Goal: Navigation & Orientation: Find specific page/section

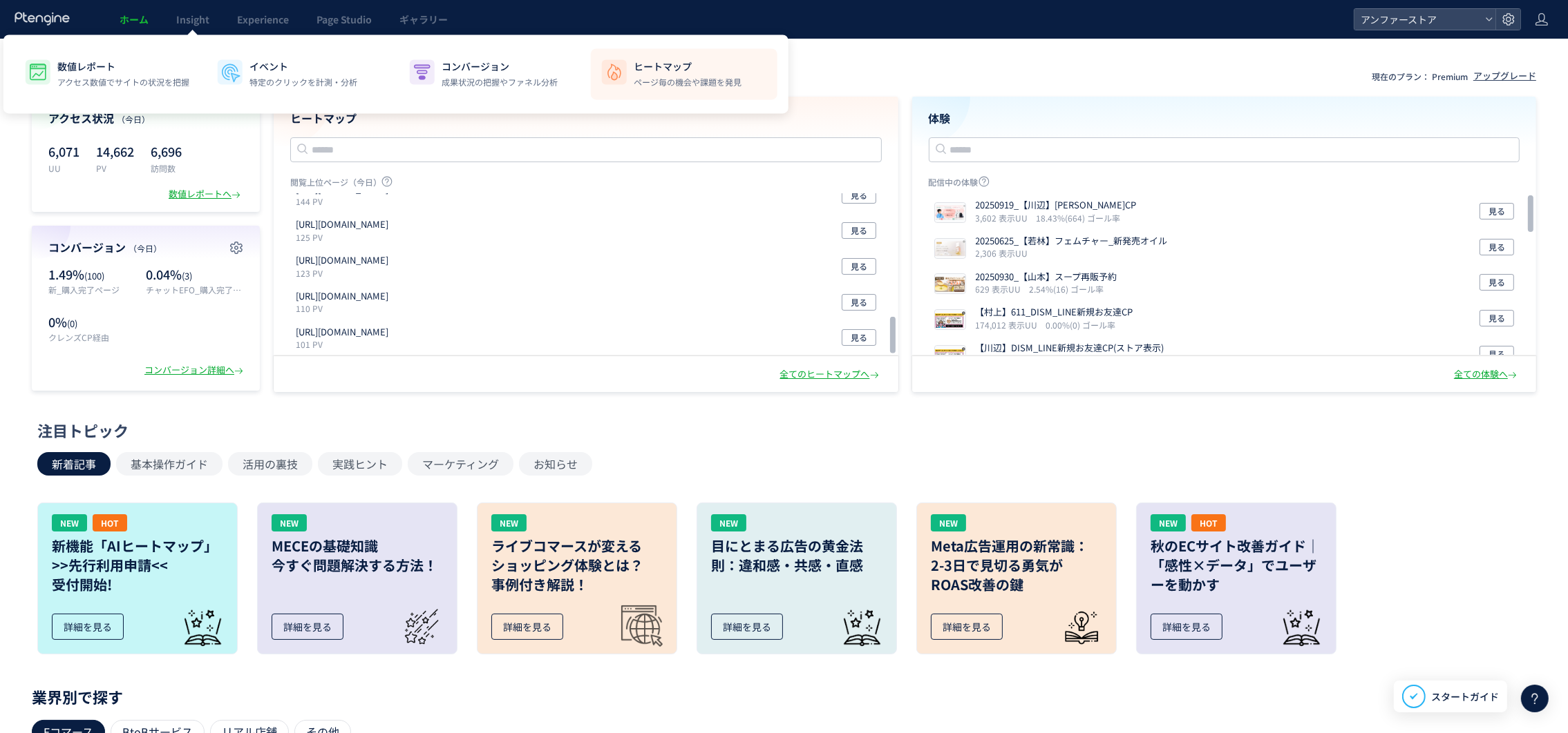
click at [714, 76] on p "ページ毎の機会や課題を発見" at bounding box center [688, 82] width 108 height 12
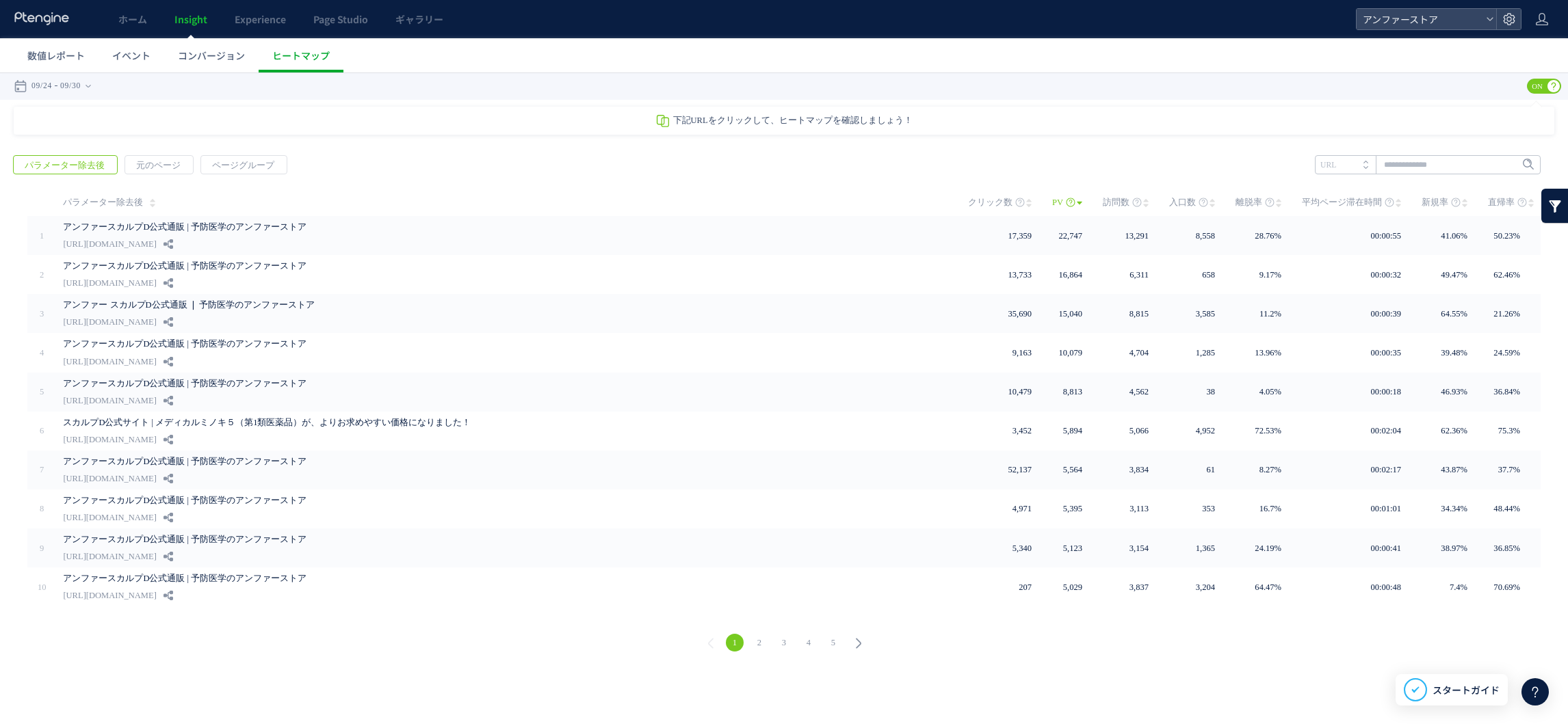
click at [756, 634] on link "2" at bounding box center [760, 643] width 18 height 18
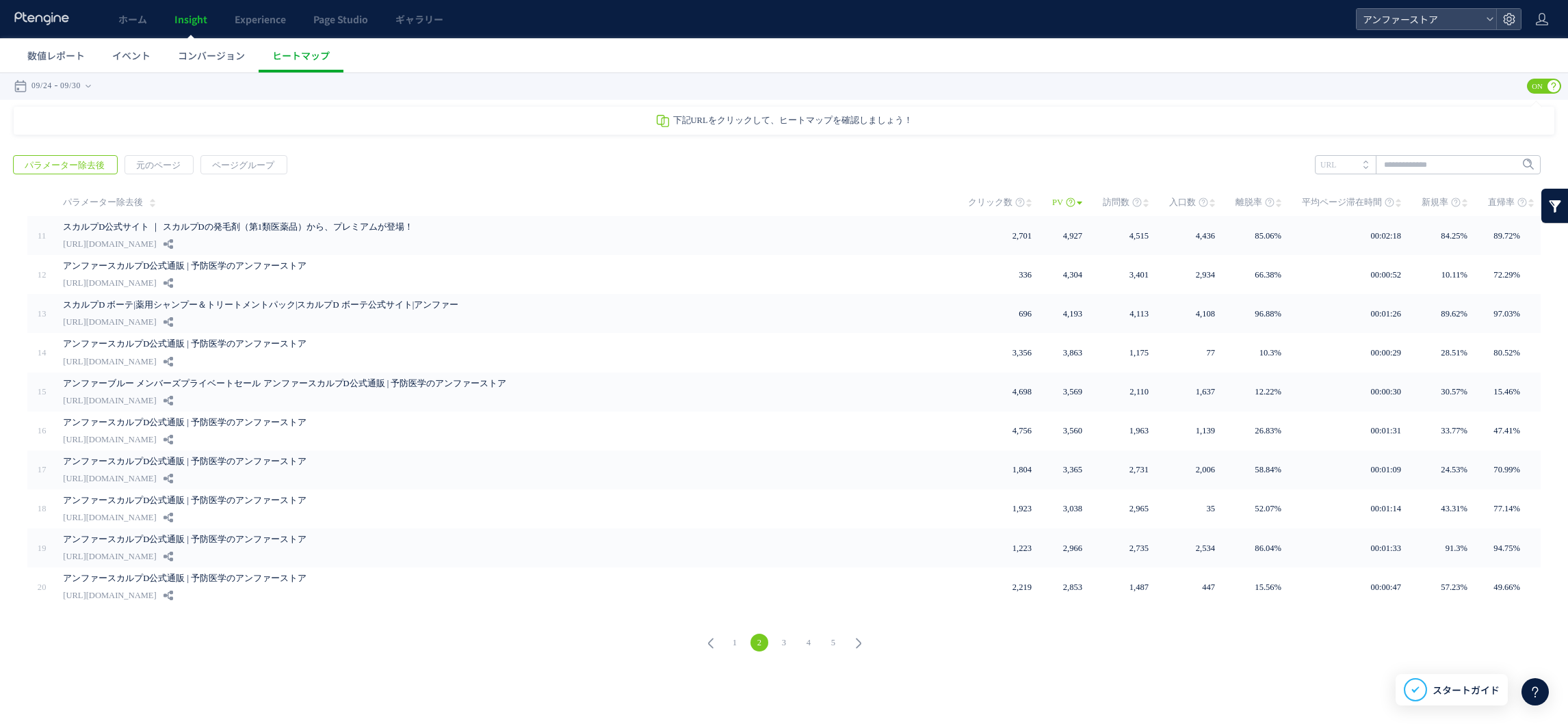
click at [803, 634] on link "4" at bounding box center [809, 643] width 18 height 18
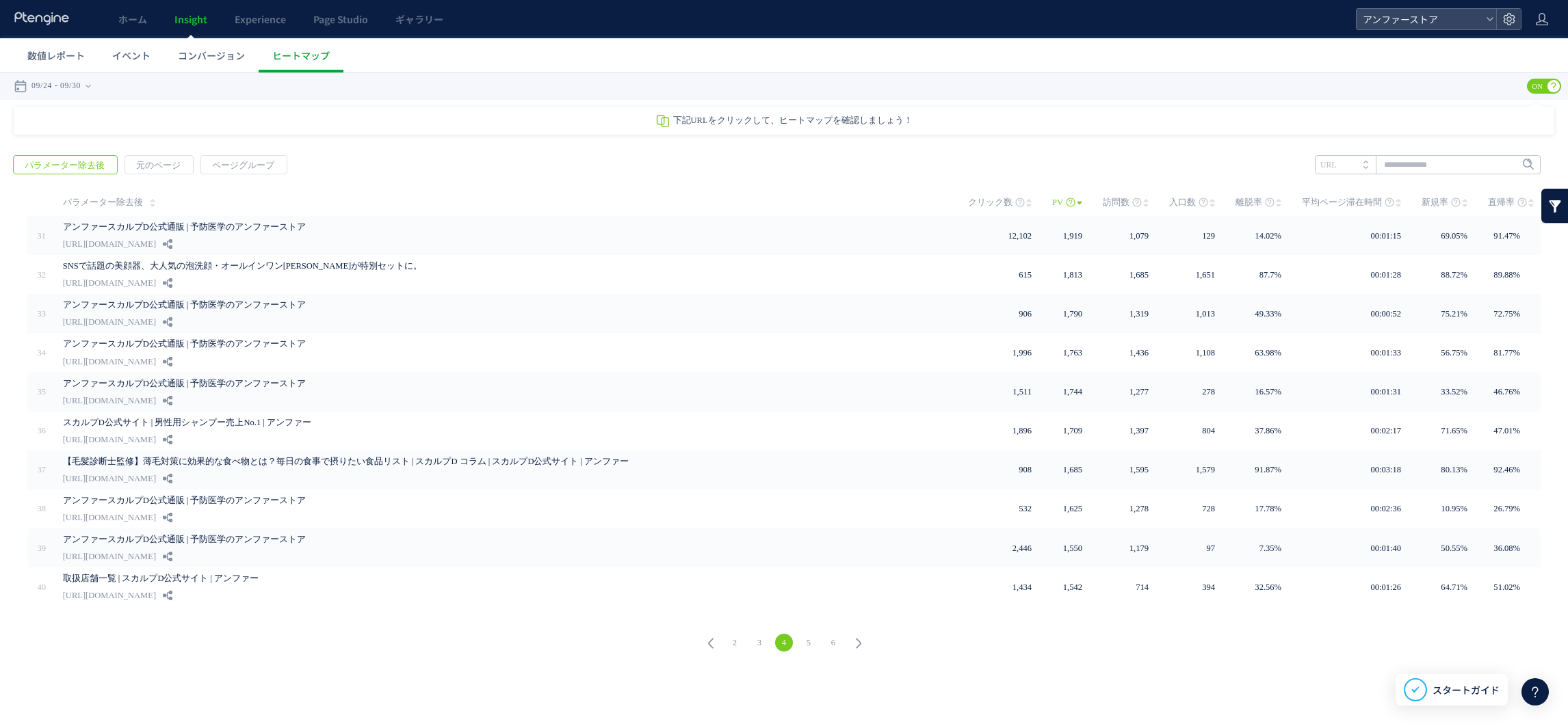
click at [808, 634] on link "5" at bounding box center [809, 643] width 18 height 18
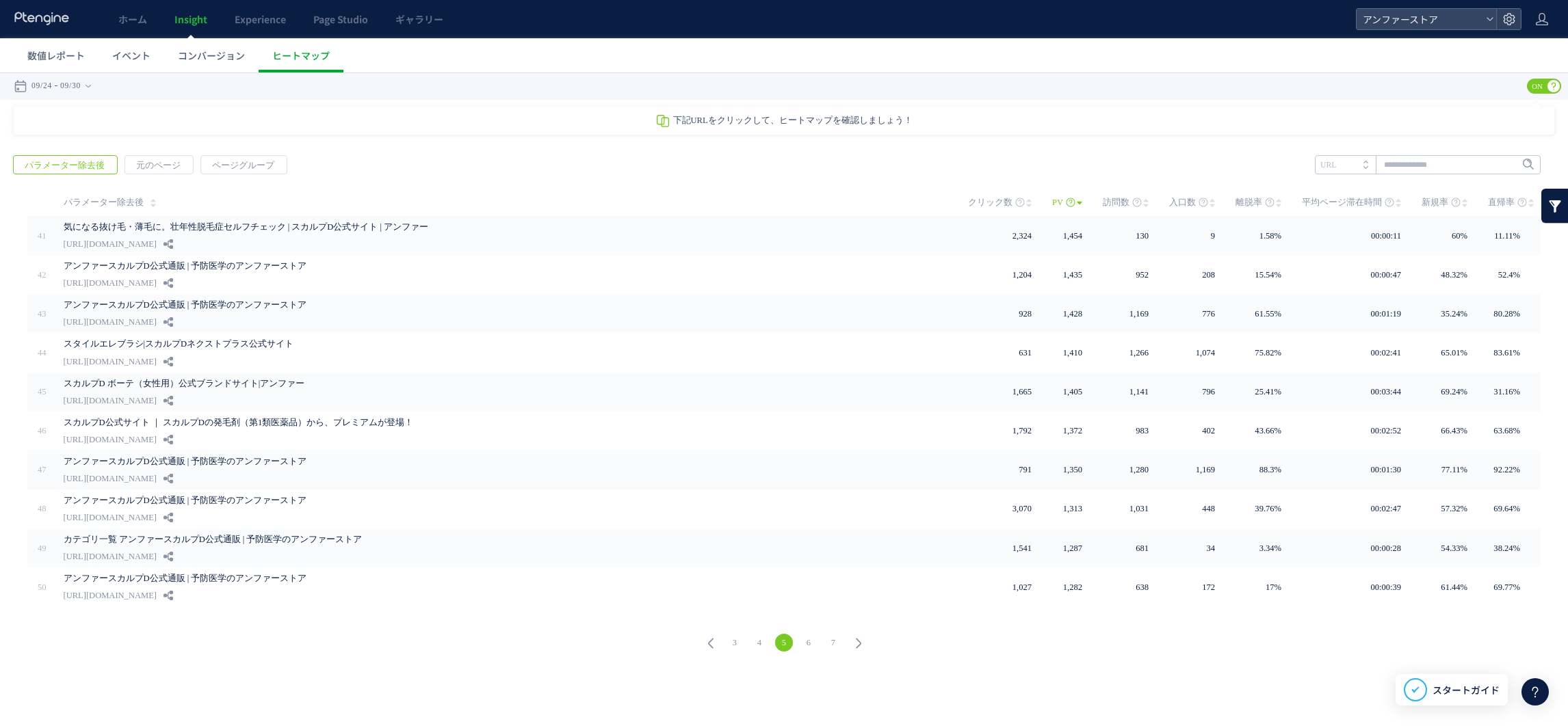
click at [837, 635] on link "7" at bounding box center [833, 643] width 18 height 18
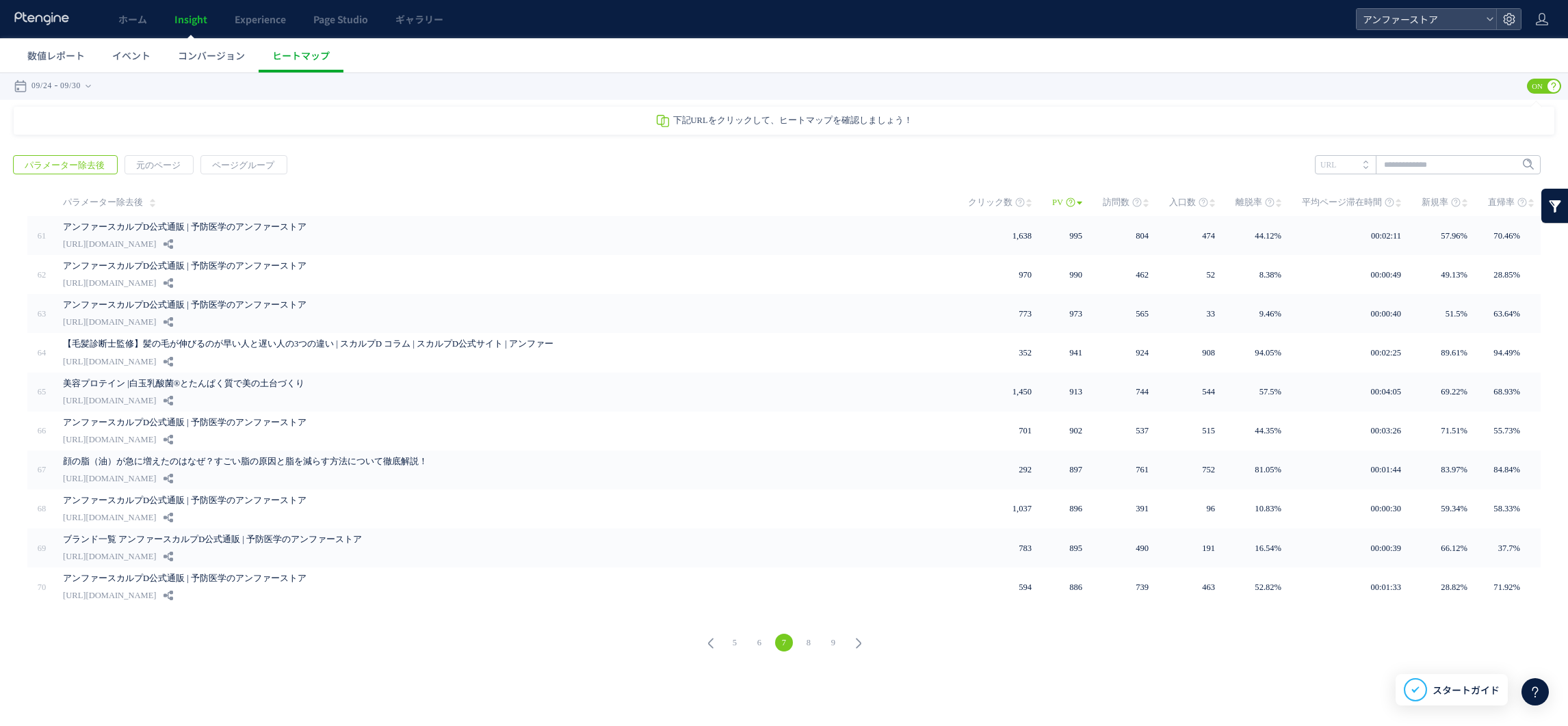
click at [812, 638] on link "8" at bounding box center [809, 643] width 18 height 18
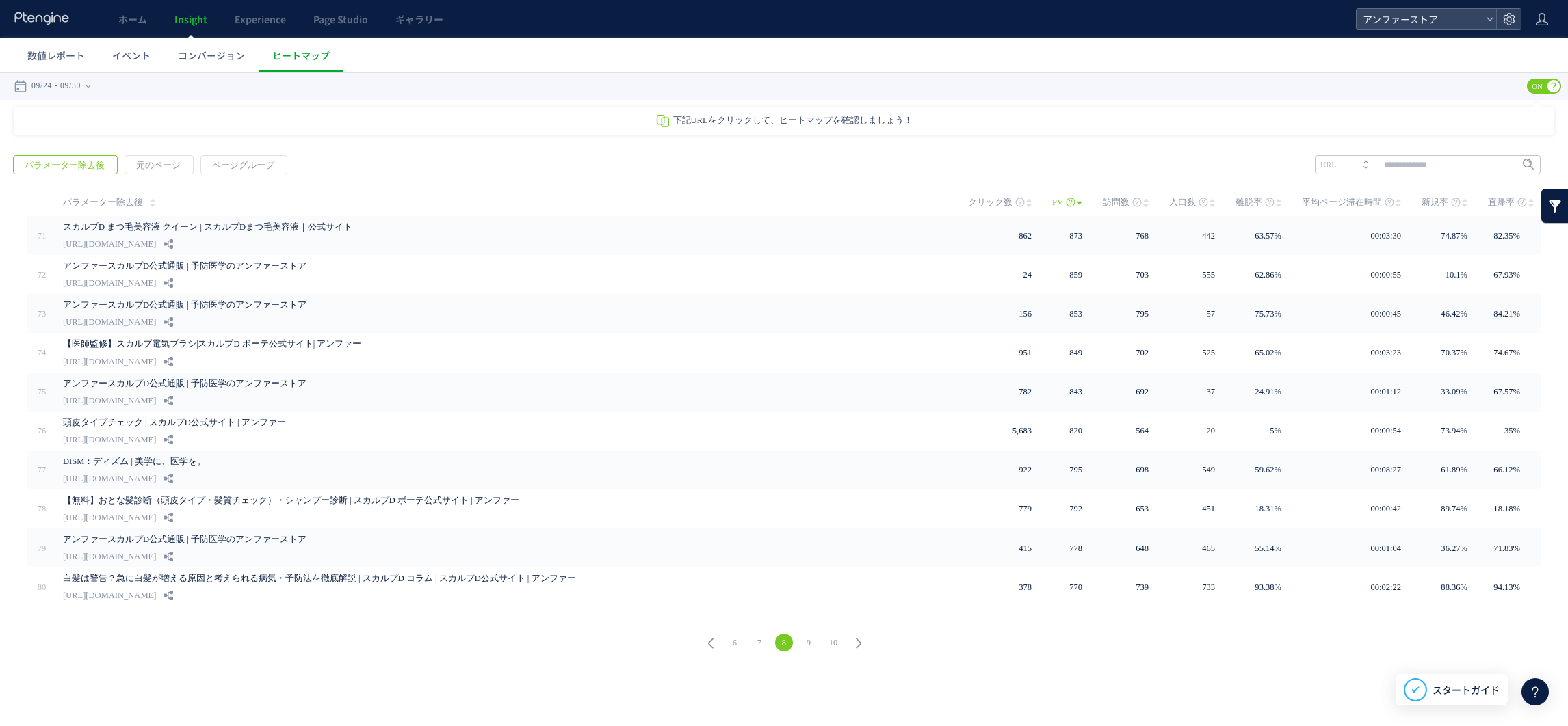
click at [801, 634] on link "9" at bounding box center [809, 643] width 18 height 18
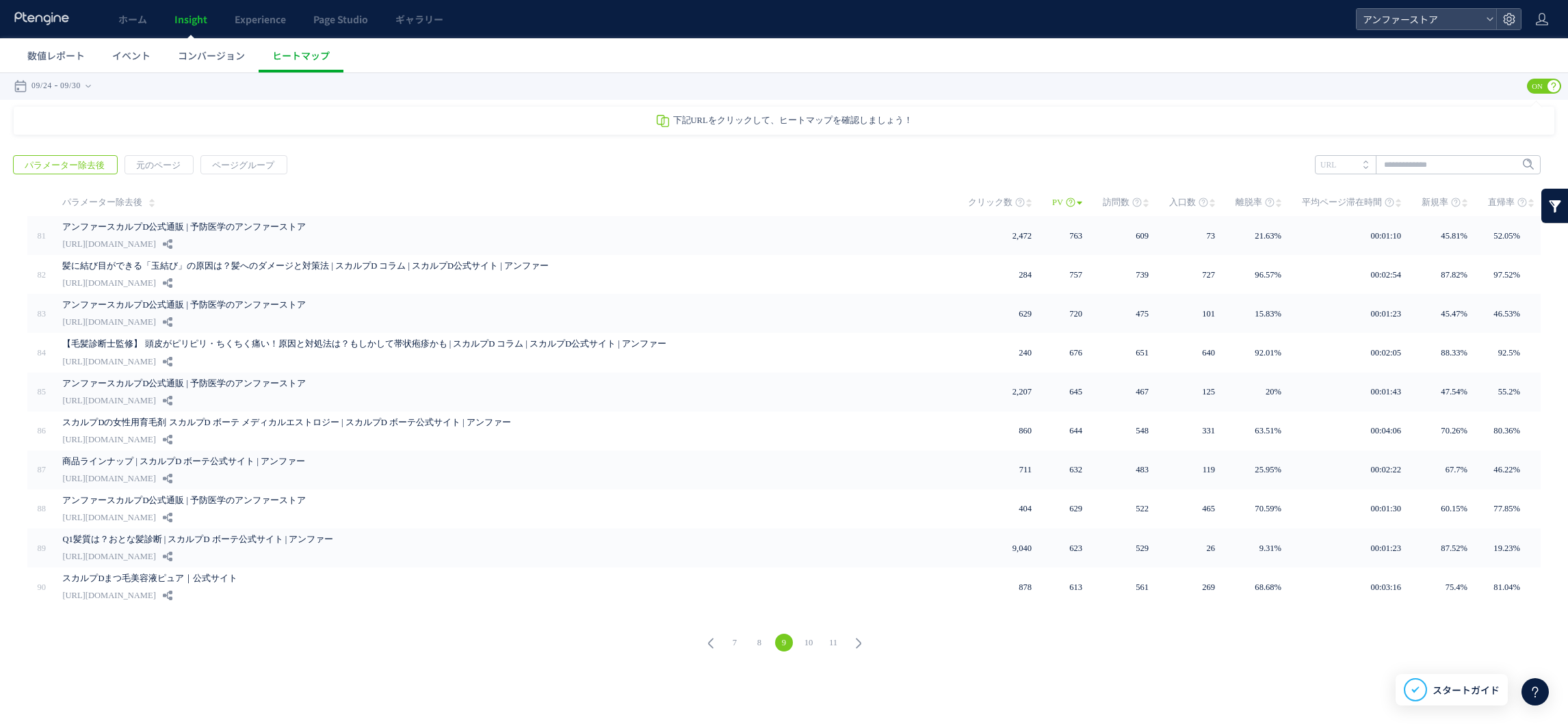
click at [182, 19] on span "Insight" at bounding box center [191, 19] width 33 height 14
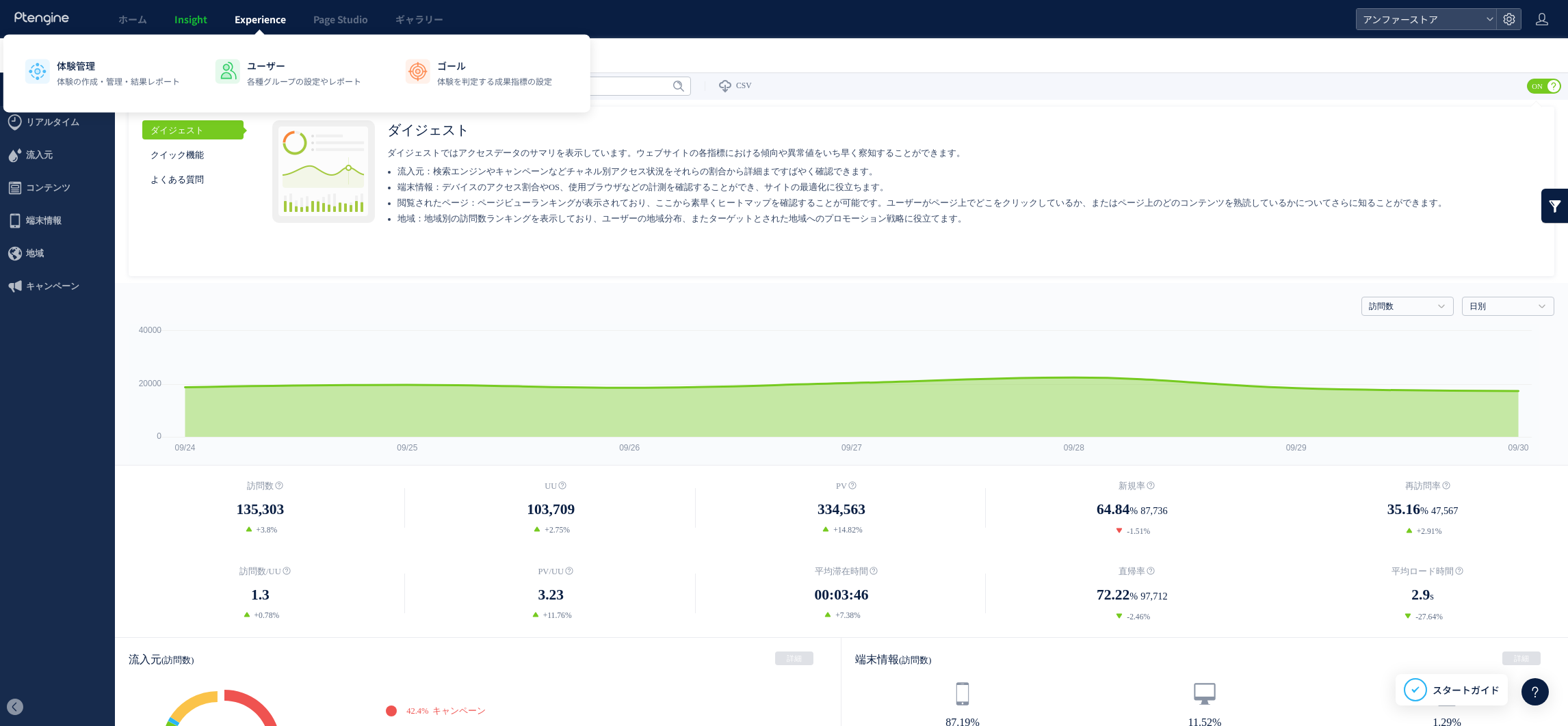
click at [257, 17] on span "Experience" at bounding box center [260, 19] width 51 height 14
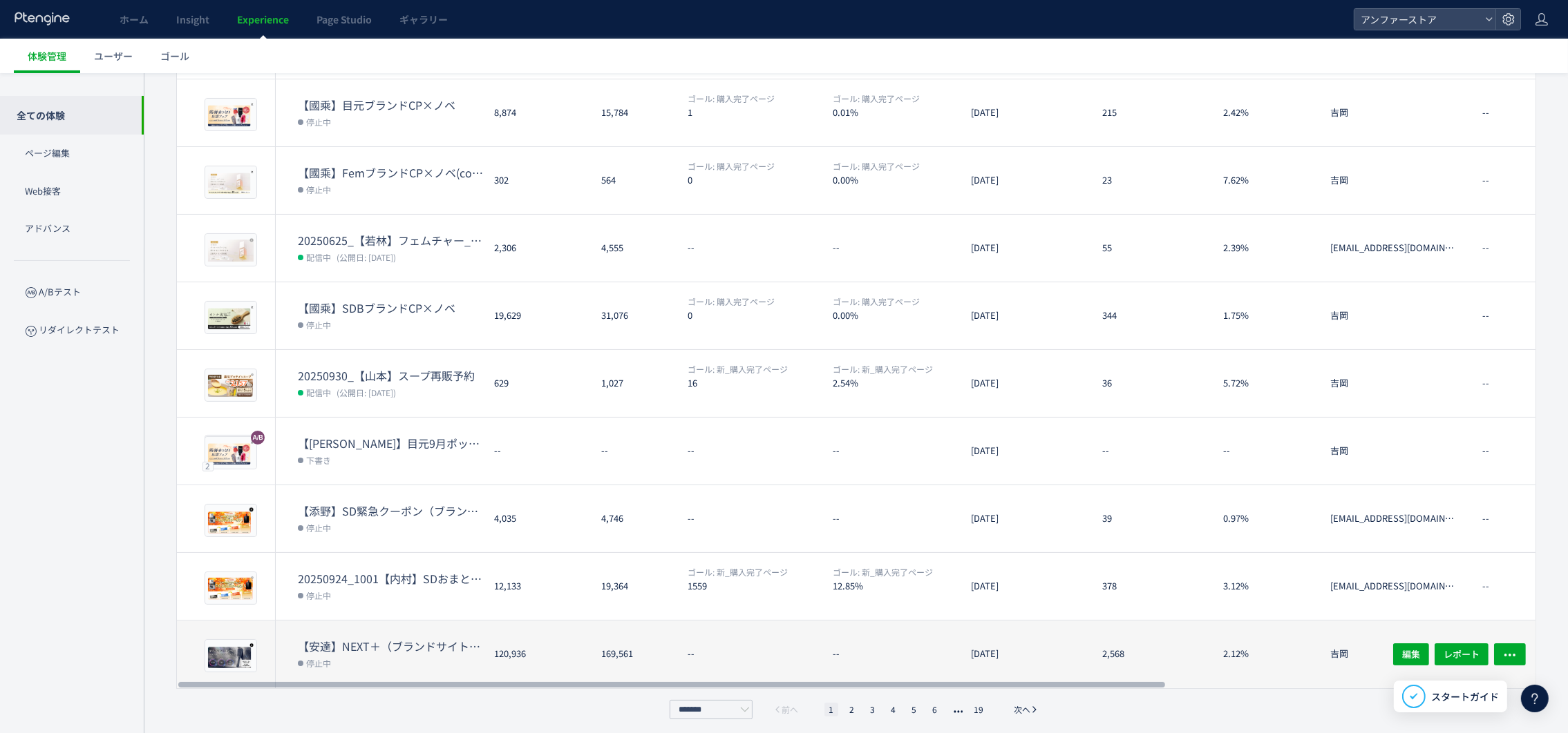
scroll to position [220, 0]
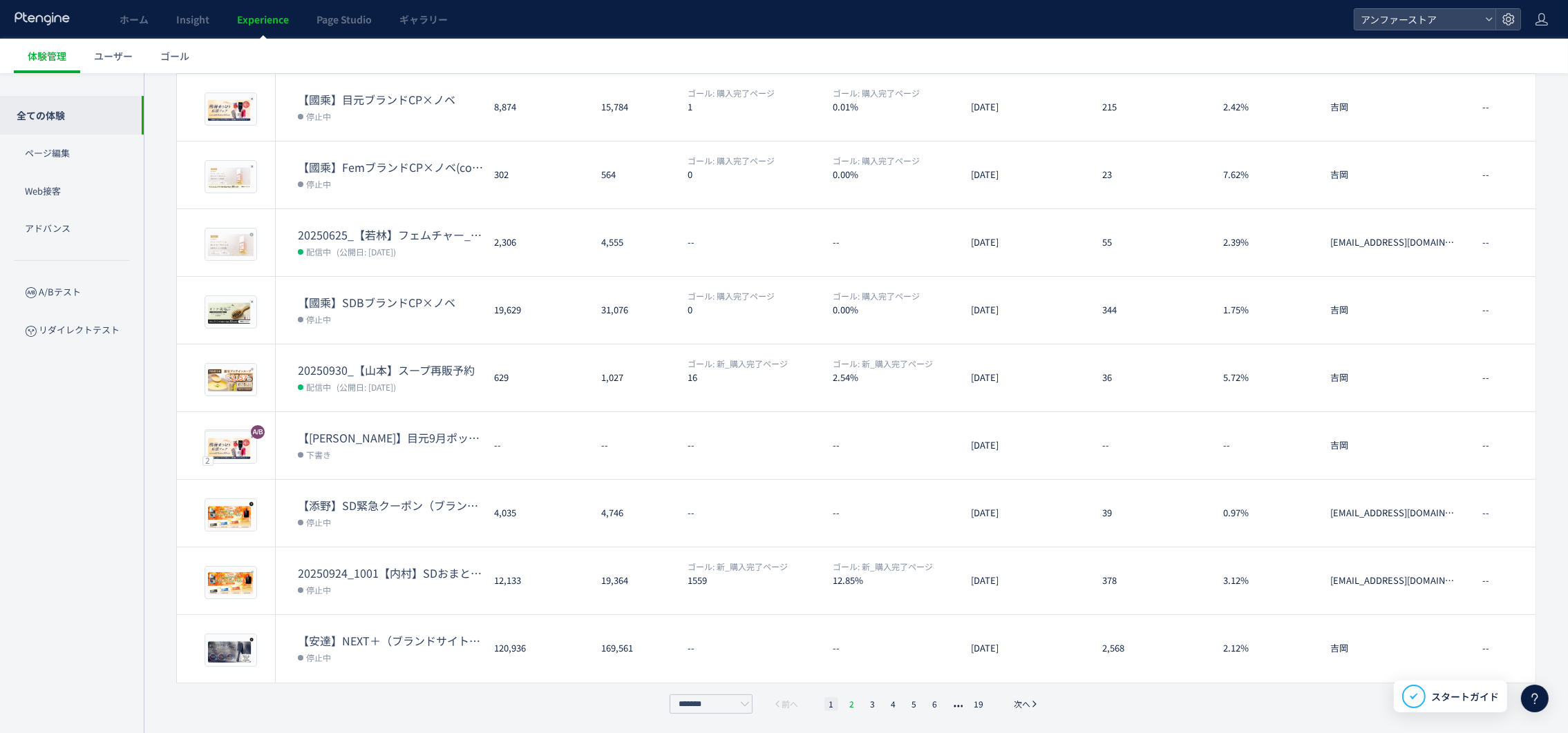
click at [852, 708] on li "2" at bounding box center [852, 704] width 14 height 14
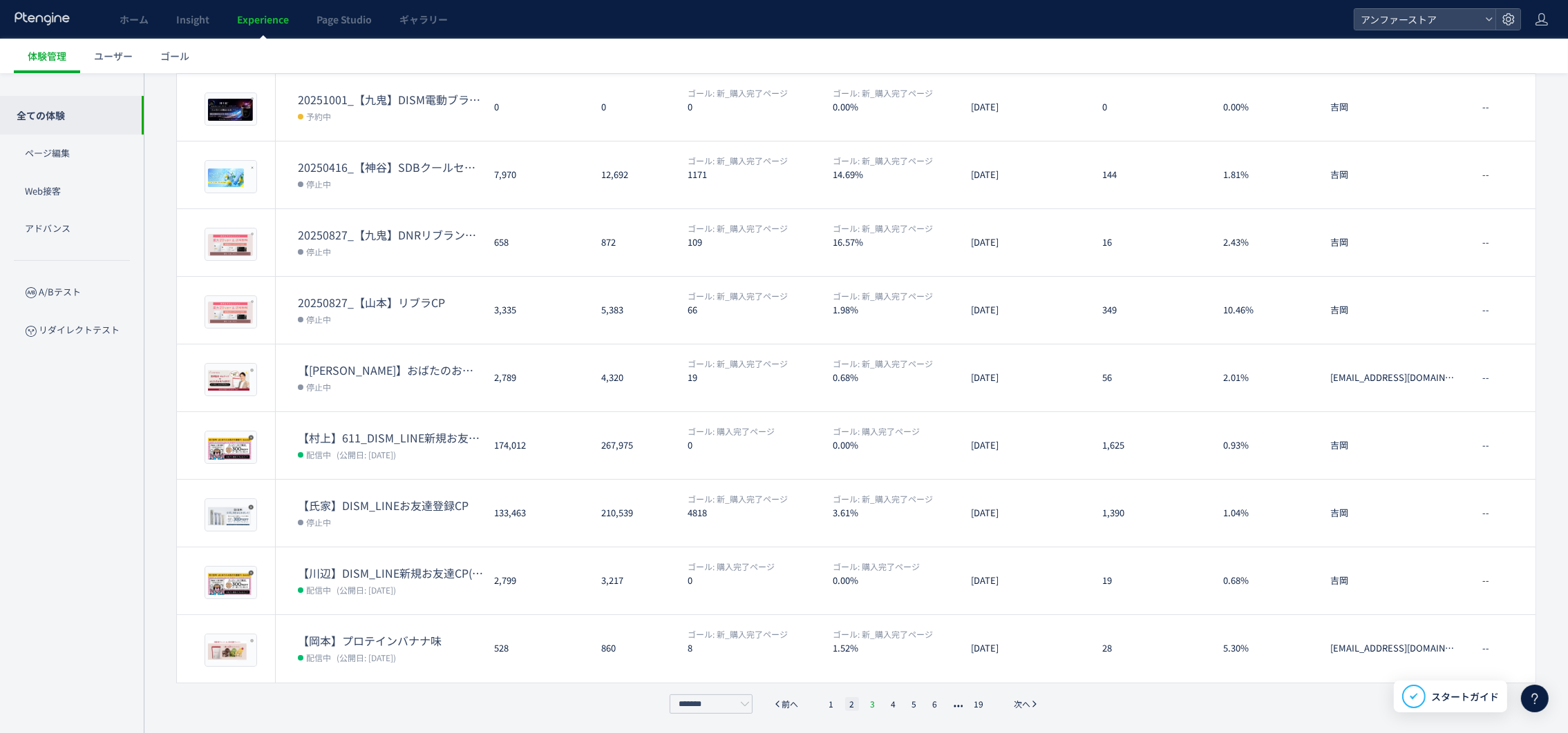
click at [869, 703] on li "3" at bounding box center [873, 704] width 14 height 14
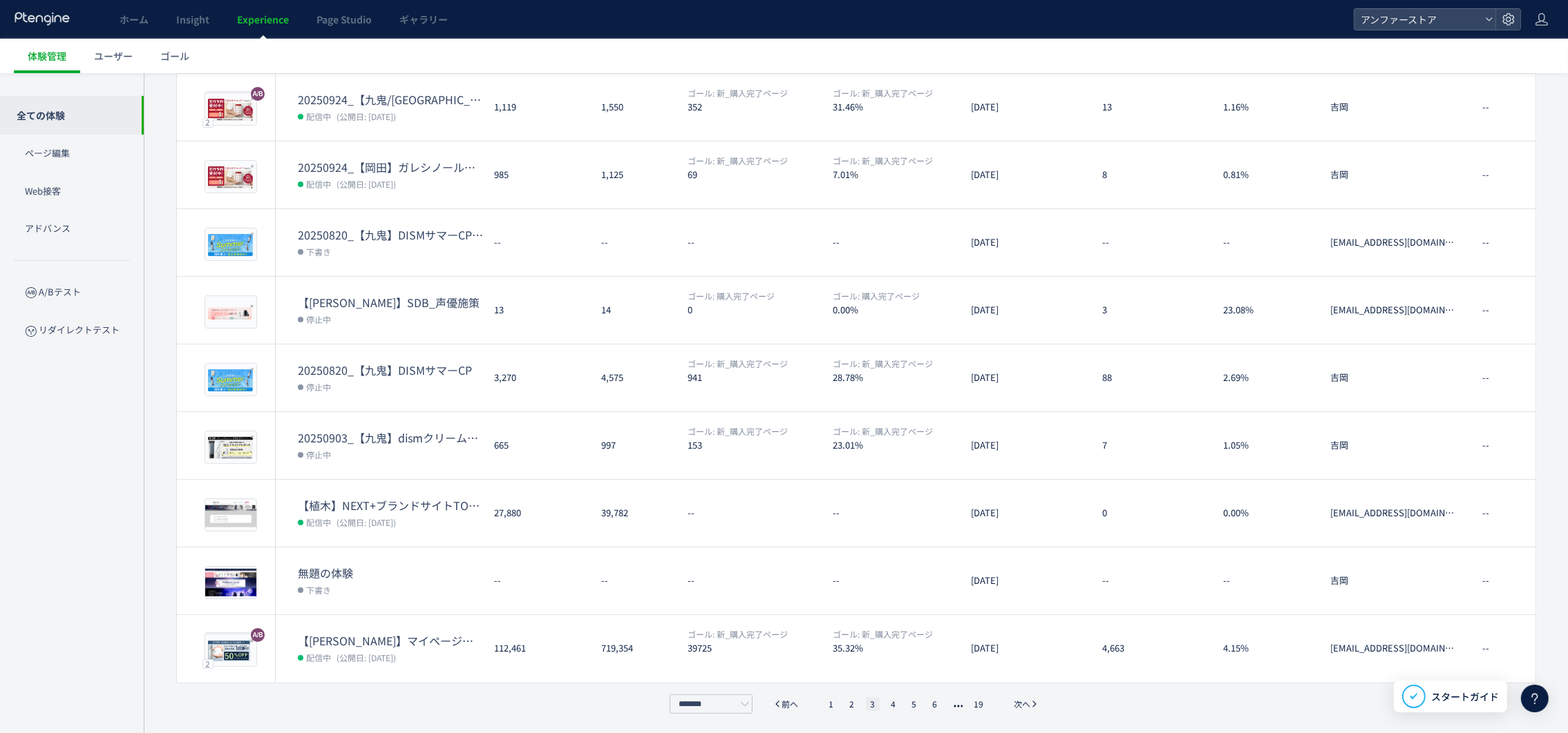
click at [838, 706] on ul "1 2 3 4 5 6 19" at bounding box center [905, 704] width 170 height 14
click at [848, 703] on li "2" at bounding box center [852, 704] width 14 height 14
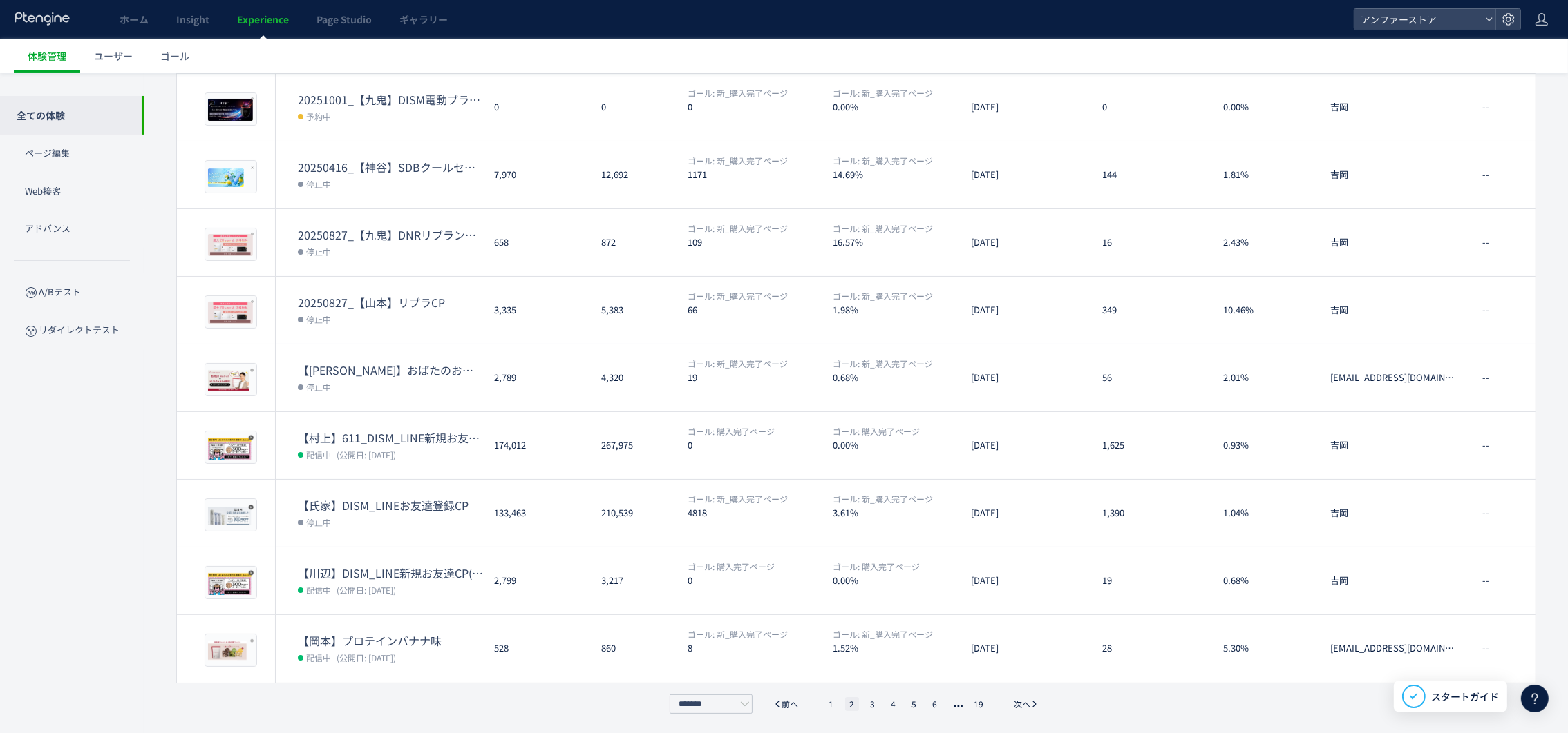
click at [841, 703] on ul "1 2 3 4 5 6 19" at bounding box center [905, 704] width 170 height 14
click at [832, 698] on li "1" at bounding box center [831, 704] width 14 height 14
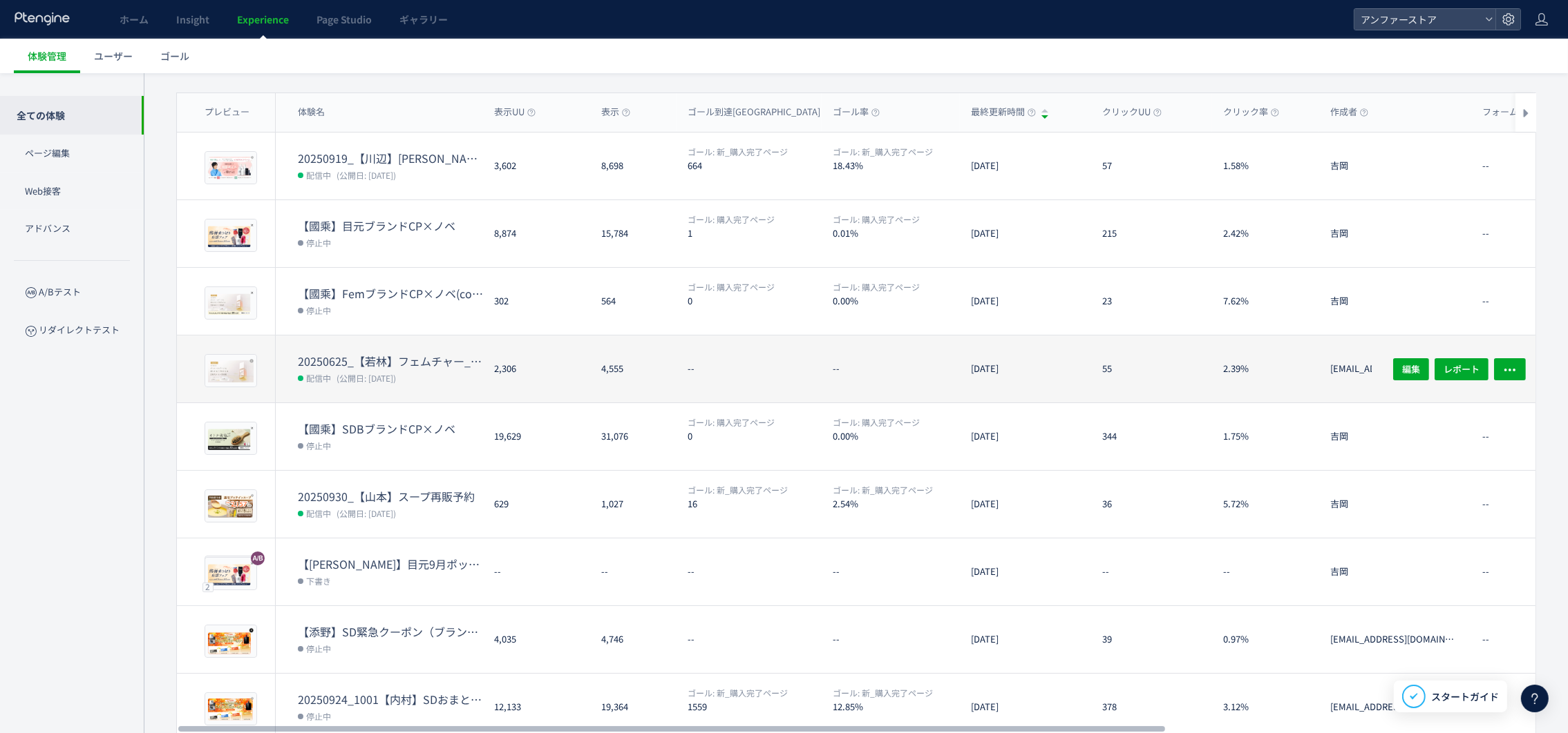
scroll to position [12, 0]
